Goal: Information Seeking & Learning: Learn about a topic

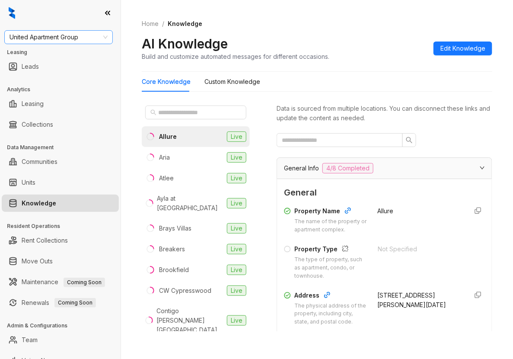
drag, startPoint x: 0, startPoint y: 0, endPoint x: 58, endPoint y: 39, distance: 70.1
click at [58, 39] on span "United Apartment Group" at bounding box center [59, 37] width 98 height 13
drag, startPoint x: 372, startPoint y: 31, endPoint x: 194, endPoint y: 108, distance: 193.9
click at [372, 32] on div "Home / Knowledge AI Knowledge Build and customize automated messages for differ…" at bounding box center [317, 40] width 350 height 63
click at [163, 113] on input "text" at bounding box center [196, 113] width 76 height 10
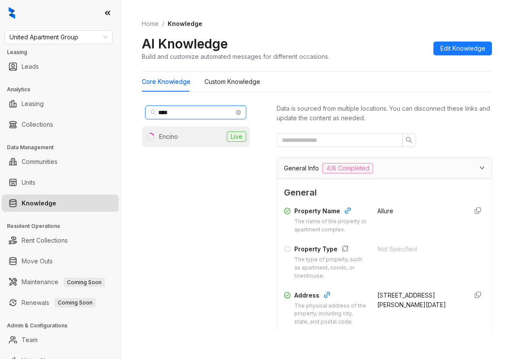
type input "****"
click at [181, 141] on li "Encino Live" at bounding box center [196, 136] width 108 height 21
